Goal: Transaction & Acquisition: Purchase product/service

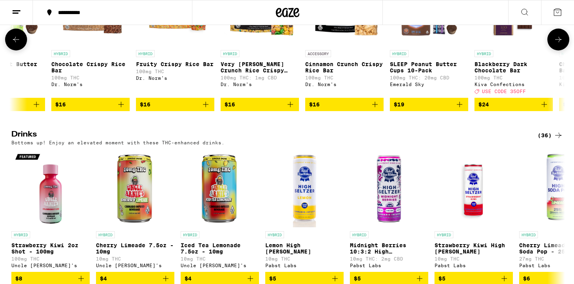
scroll to position [0, 975]
click at [334, 46] on img "Open page for Cinnamon Crunch Crispy Rice Bar from Dr. Norm's" at bounding box center [344, 7] width 78 height 78
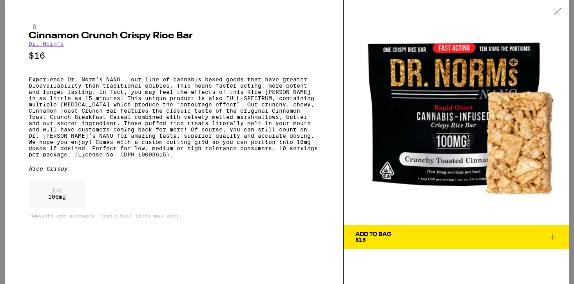
click at [559, 4] on div at bounding box center [557, 12] width 24 height 25
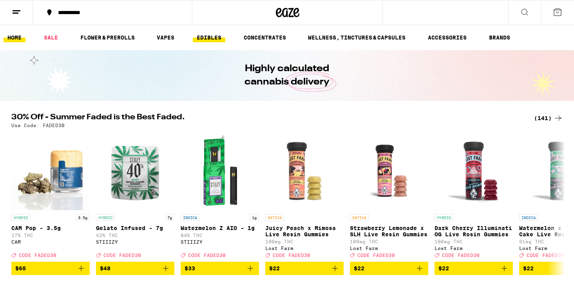
click at [200, 35] on link "EDIBLES" at bounding box center [209, 37] width 33 height 9
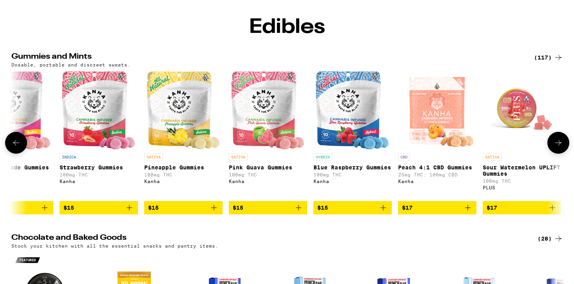
scroll to position [76, 0]
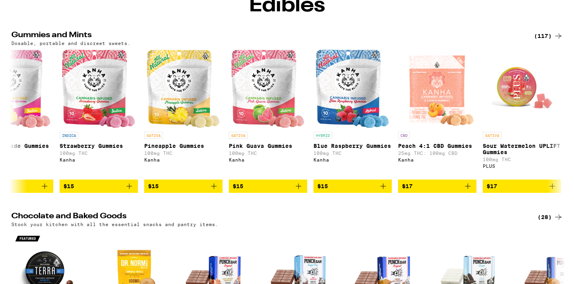
click at [539, 41] on div "(117)" at bounding box center [548, 35] width 29 height 9
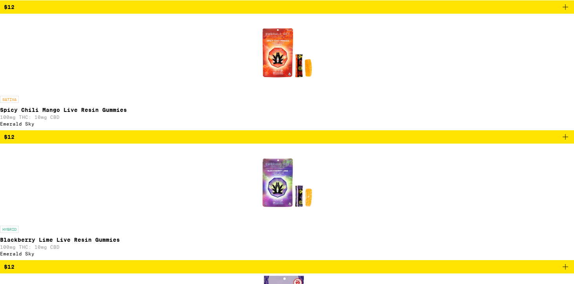
scroll to position [3008, 0]
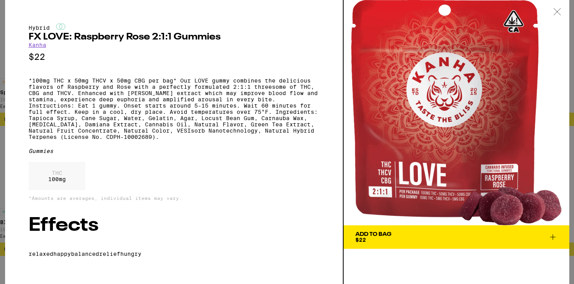
click at [555, 16] on div at bounding box center [557, 12] width 24 height 25
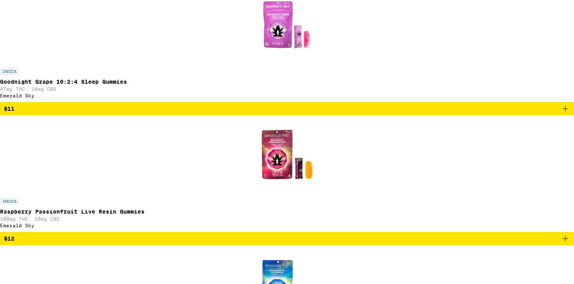
scroll to position [2503, 0]
